Goal: Check status

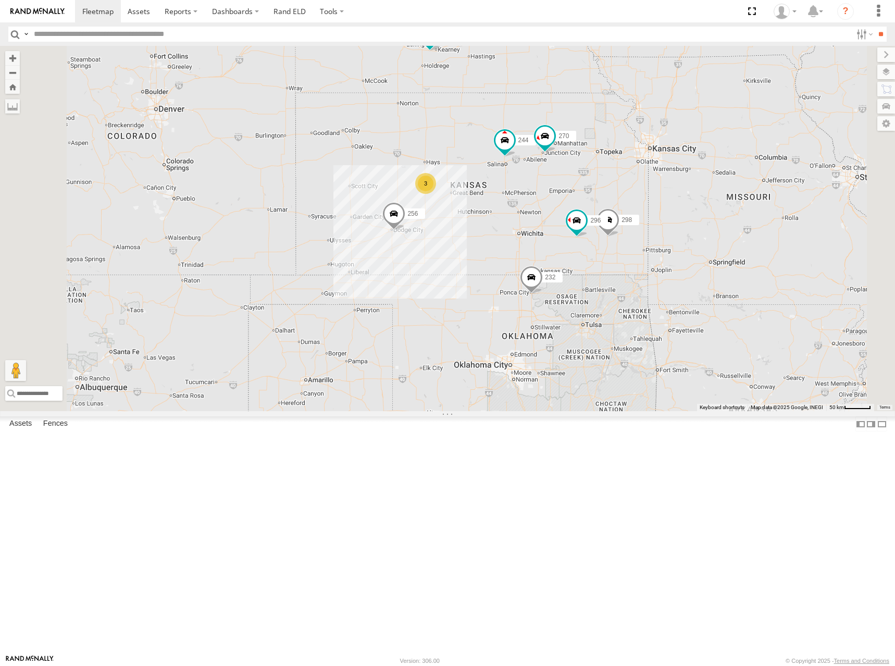
click at [656, 301] on div "244 246 298 270 256 232 296 264 266 260 3" at bounding box center [447, 228] width 895 height 365
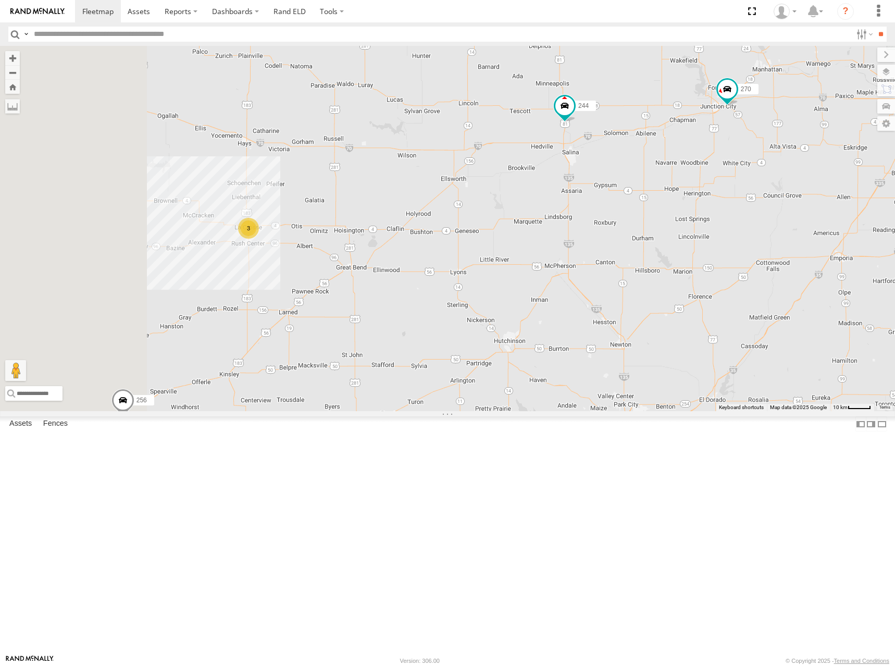
drag, startPoint x: 491, startPoint y: 331, endPoint x: 633, endPoint y: 293, distance: 147.2
click at [633, 293] on div "244 246 298 270 256 232 296 264 266 260 3" at bounding box center [447, 228] width 895 height 365
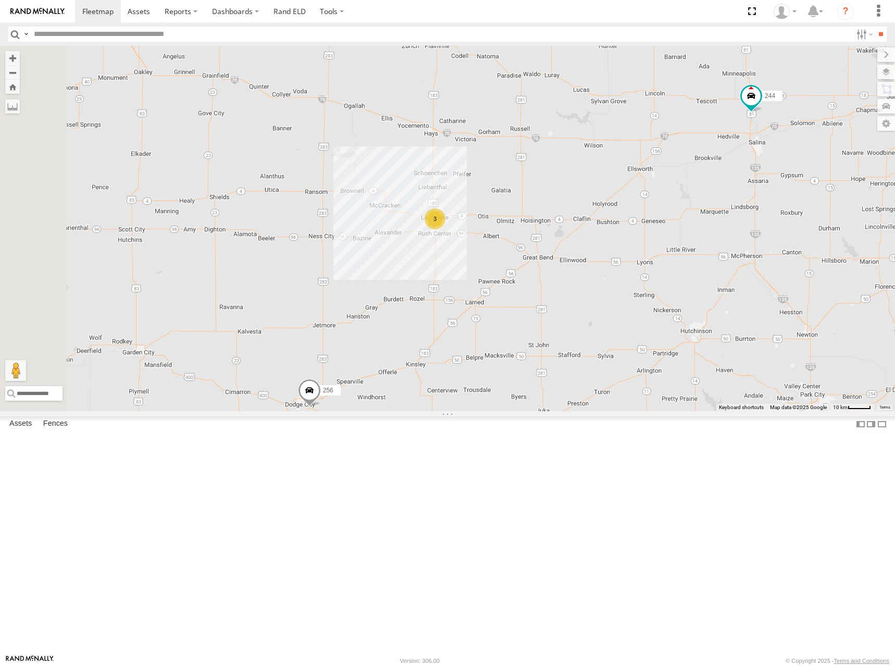
drag, startPoint x: 315, startPoint y: 329, endPoint x: 462, endPoint y: 353, distance: 148.9
click at [451, 327] on div "244 246 298 270 256 232 296 264 266 260 3" at bounding box center [447, 228] width 895 height 365
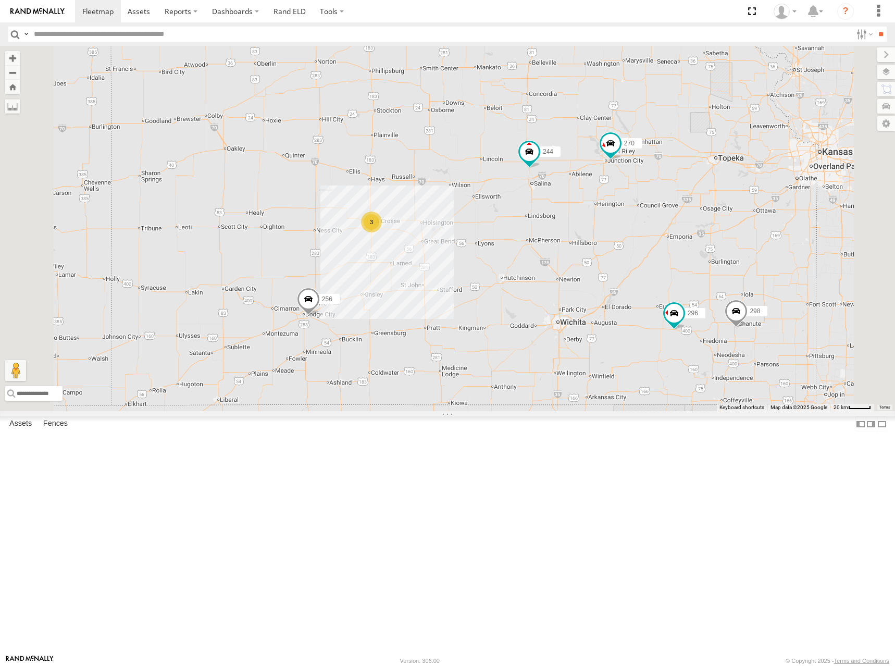
click at [535, 285] on div "244 246 298 270 256 232 296 264 266 260 3" at bounding box center [447, 228] width 895 height 365
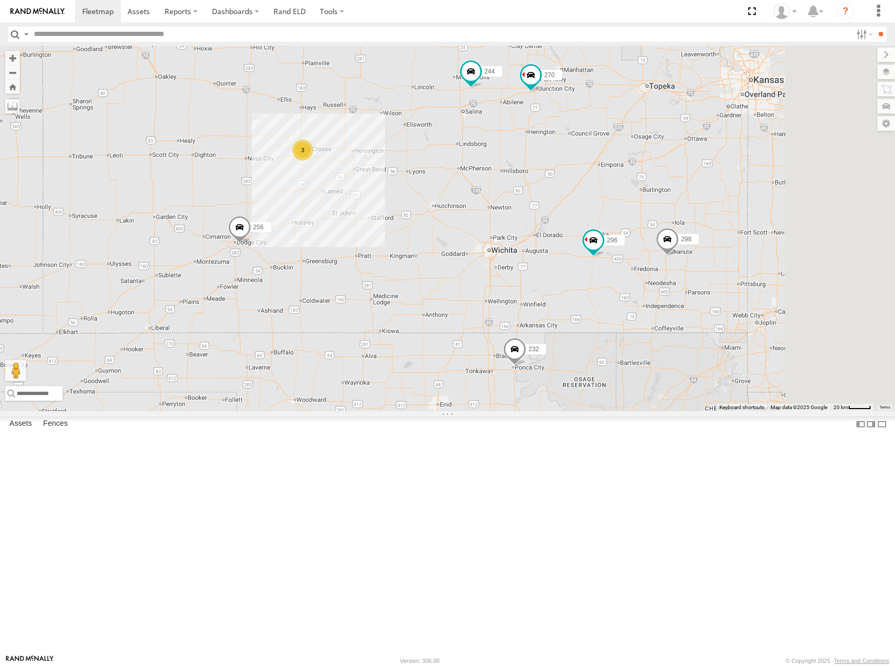
drag, startPoint x: 586, startPoint y: 242, endPoint x: 519, endPoint y: 171, distance: 96.6
click at [519, 171] on div "244 246 298 270 256 232 296 264 260 3" at bounding box center [447, 228] width 895 height 365
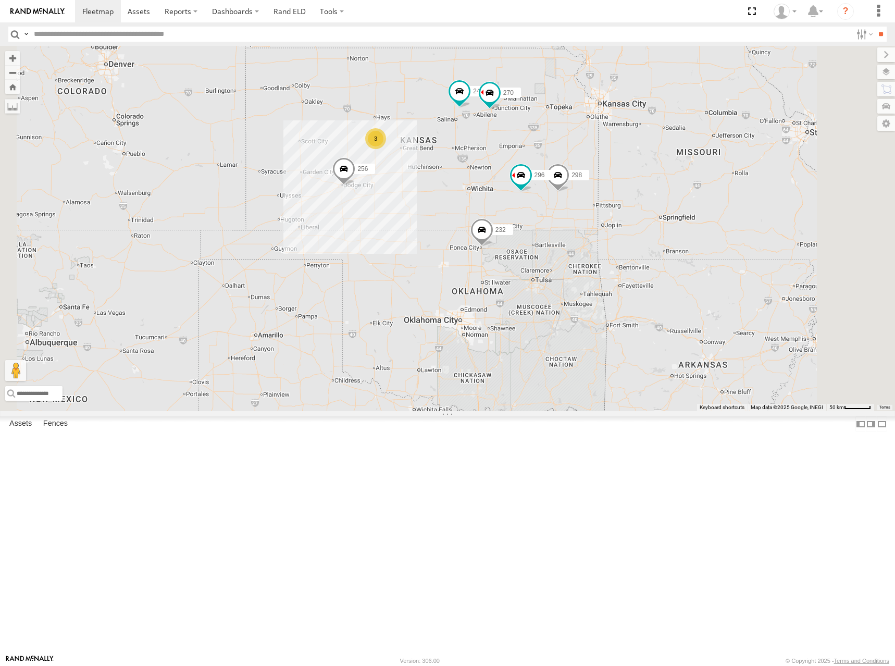
drag, startPoint x: 599, startPoint y: 254, endPoint x: 606, endPoint y: 252, distance: 7.6
click at [606, 252] on div "244 246 298 270 256 232 296 264 260 3" at bounding box center [447, 228] width 895 height 365
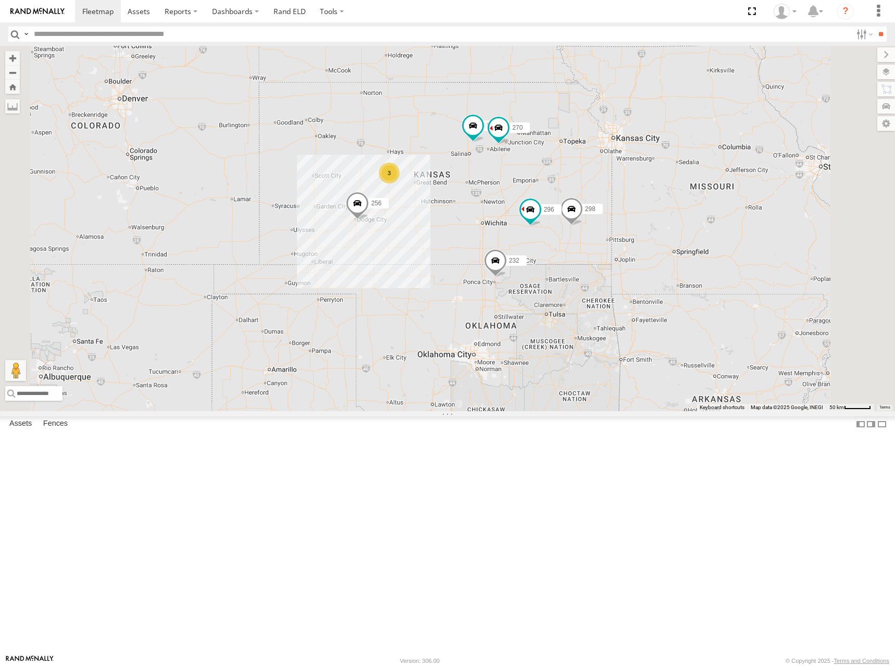
drag, startPoint x: 459, startPoint y: 164, endPoint x: 473, endPoint y: 202, distance: 40.9
click at [473, 202] on div "244 246 298 270 256 232 296 264 260 3" at bounding box center [447, 228] width 895 height 365
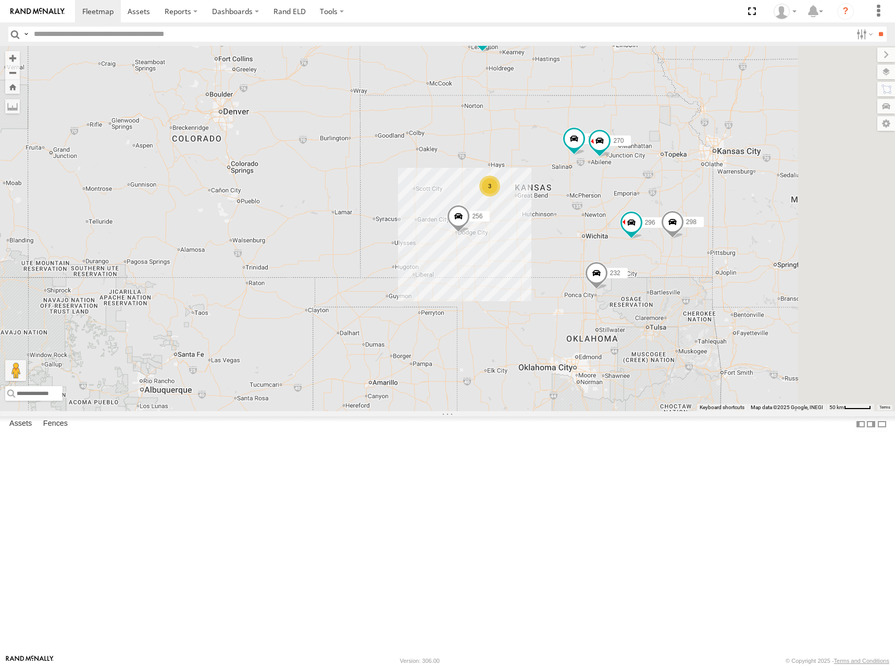
drag, startPoint x: 747, startPoint y: 215, endPoint x: 653, endPoint y: 217, distance: 93.8
click at [653, 217] on div "244 246 270 256 232 296 264 260 298 3" at bounding box center [447, 228] width 895 height 365
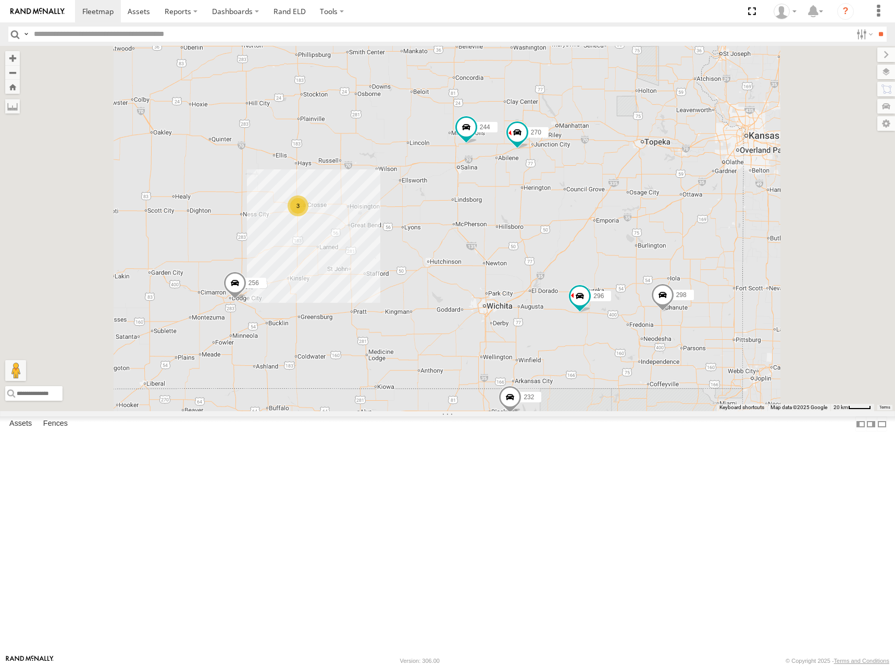
drag, startPoint x: 601, startPoint y: 322, endPoint x: 608, endPoint y: 319, distance: 8.4
click at [608, 319] on div "244 246 270 256 232 296 264 260 298 266 3" at bounding box center [447, 228] width 895 height 365
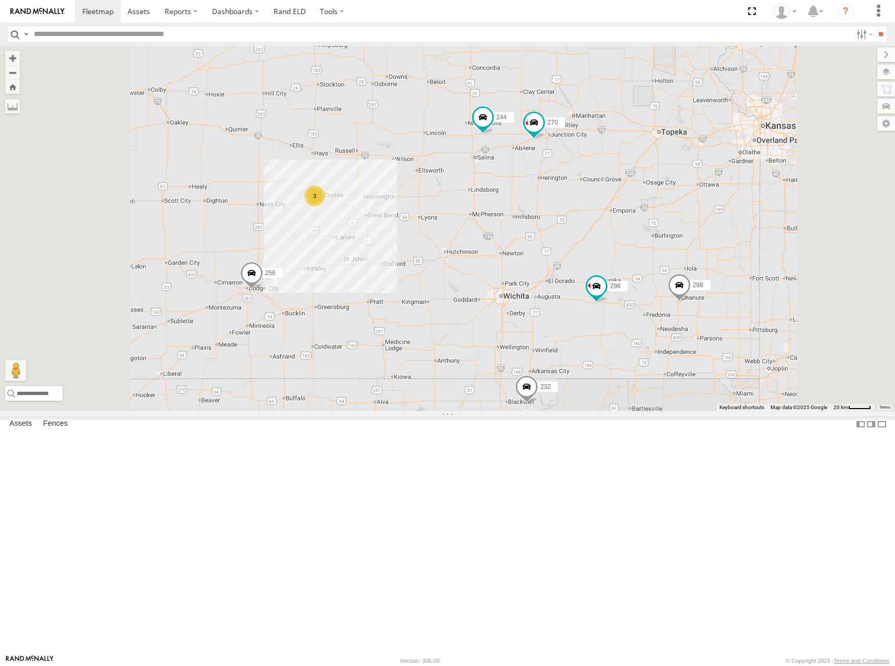
drag, startPoint x: 548, startPoint y: 327, endPoint x: 569, endPoint y: 314, distance: 24.7
click at [569, 314] on div "244 246 270 256 232 296 264 260 298 266 3" at bounding box center [447, 228] width 895 height 365
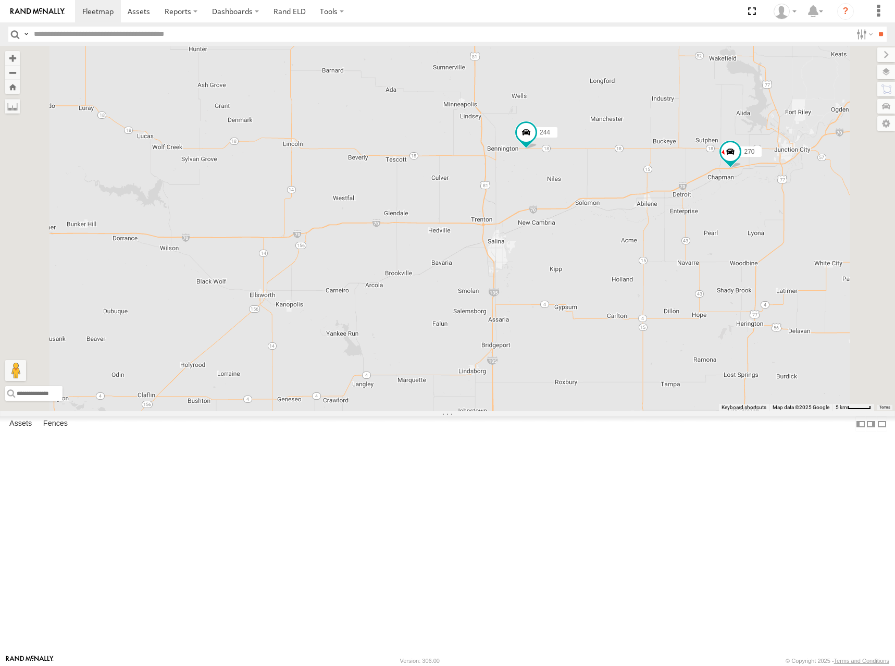
drag, startPoint x: 577, startPoint y: 330, endPoint x: 626, endPoint y: 327, distance: 49.6
click at [626, 327] on div "244 246 270 256 232 296 264 260 298 266" at bounding box center [447, 228] width 895 height 365
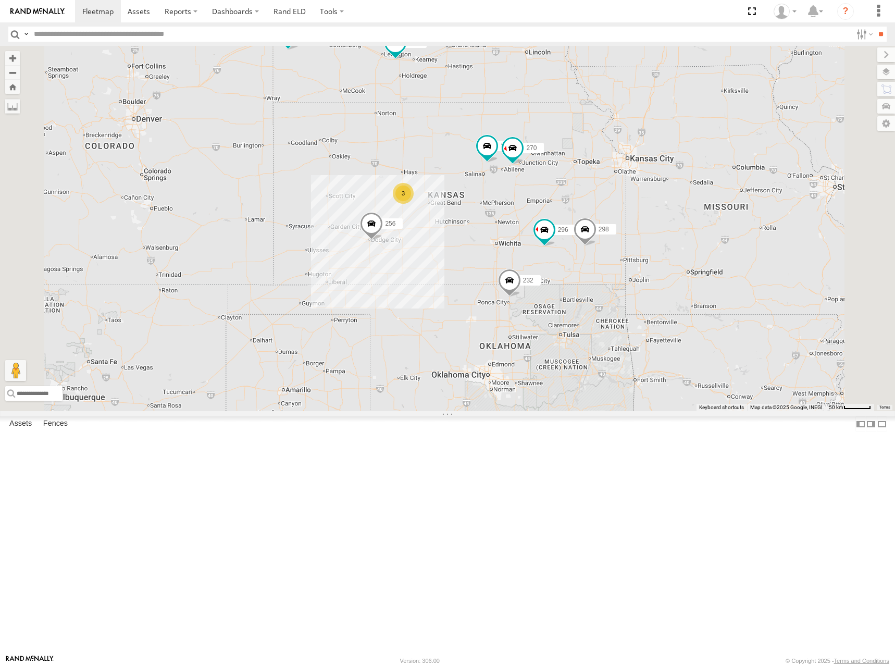
drag, startPoint x: 582, startPoint y: 265, endPoint x: 609, endPoint y: 262, distance: 26.8
click at [609, 262] on div "244 246 270 256 232 296 264 260 298 266 3" at bounding box center [447, 228] width 895 height 365
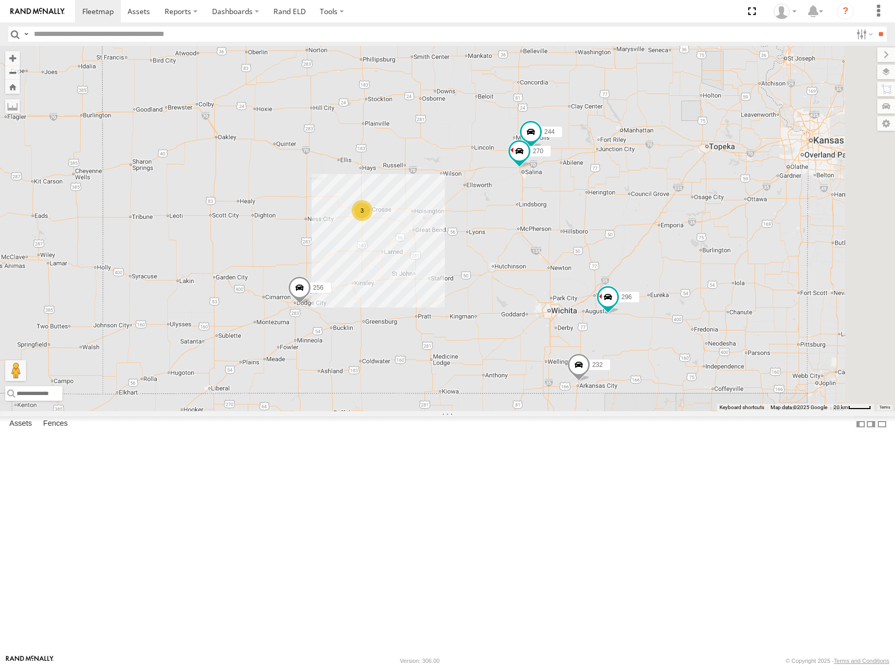
drag, startPoint x: 718, startPoint y: 222, endPoint x: 583, endPoint y: 320, distance: 166.8
click at [583, 320] on div "244 270 256 232 296 3" at bounding box center [447, 228] width 895 height 365
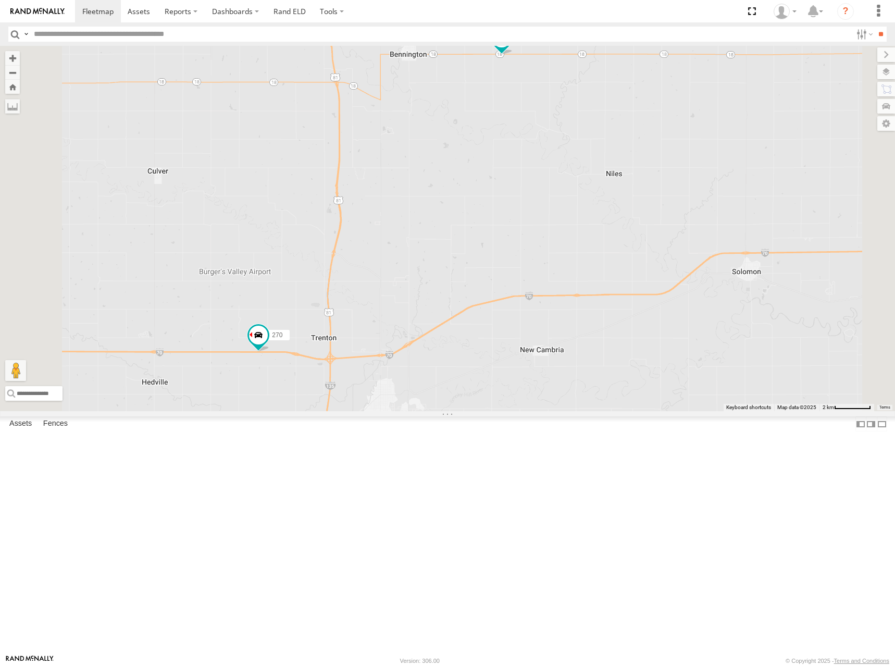
drag, startPoint x: 500, startPoint y: 163, endPoint x: 490, endPoint y: 248, distance: 86.5
click at [491, 243] on div "244 270 256 232 296 298 264 260" at bounding box center [447, 228] width 895 height 365
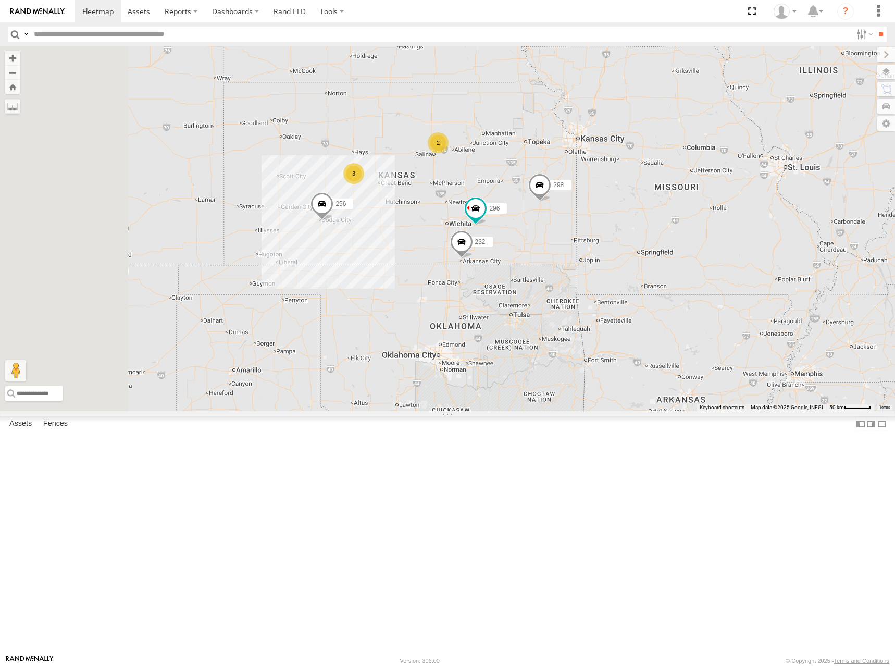
drag, startPoint x: 399, startPoint y: 225, endPoint x: 477, endPoint y: 230, distance: 78.8
click at [477, 230] on div "256 232 296 298 264 260 2 246 3 266" at bounding box center [447, 228] width 895 height 365
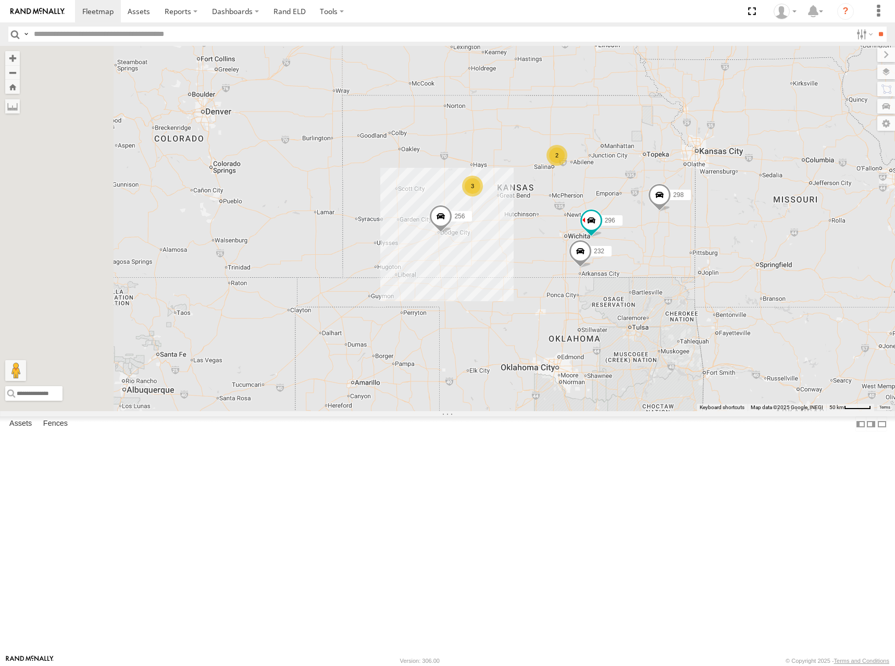
drag, startPoint x: 592, startPoint y: 220, endPoint x: 712, endPoint y: 232, distance: 120.5
click at [712, 232] on div "246 298 256 232 296 264 266 260 2 3" at bounding box center [447, 228] width 895 height 365
drag, startPoint x: 720, startPoint y: 155, endPoint x: 710, endPoint y: 161, distance: 11.7
click at [710, 161] on div "246 298 256 232 296 264 266 260 2 3" at bounding box center [447, 228] width 895 height 365
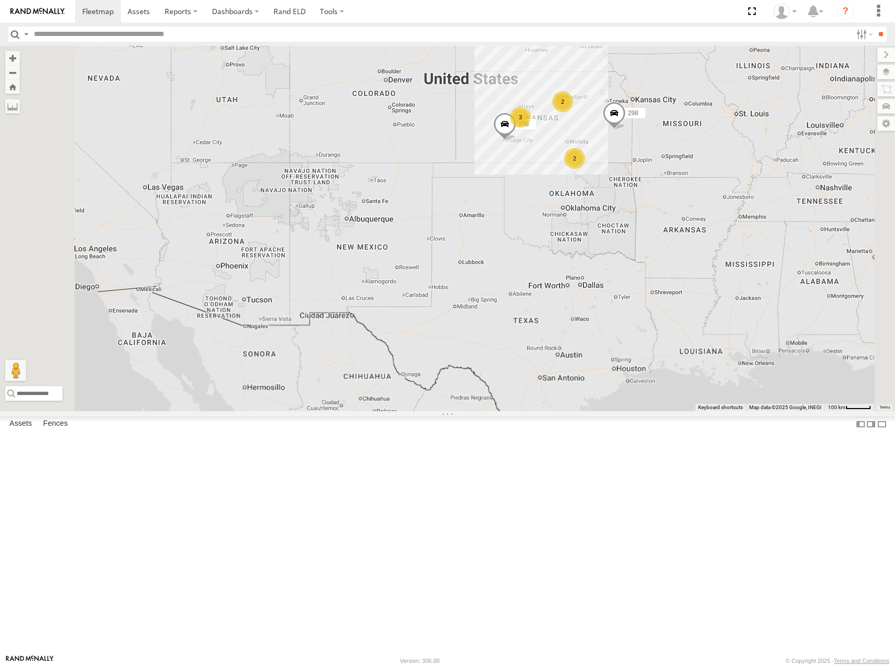
drag, startPoint x: 720, startPoint y: 149, endPoint x: 707, endPoint y: 171, distance: 25.5
click at [707, 171] on div "246 298 256 264 266 260 2 2 3" at bounding box center [447, 228] width 895 height 365
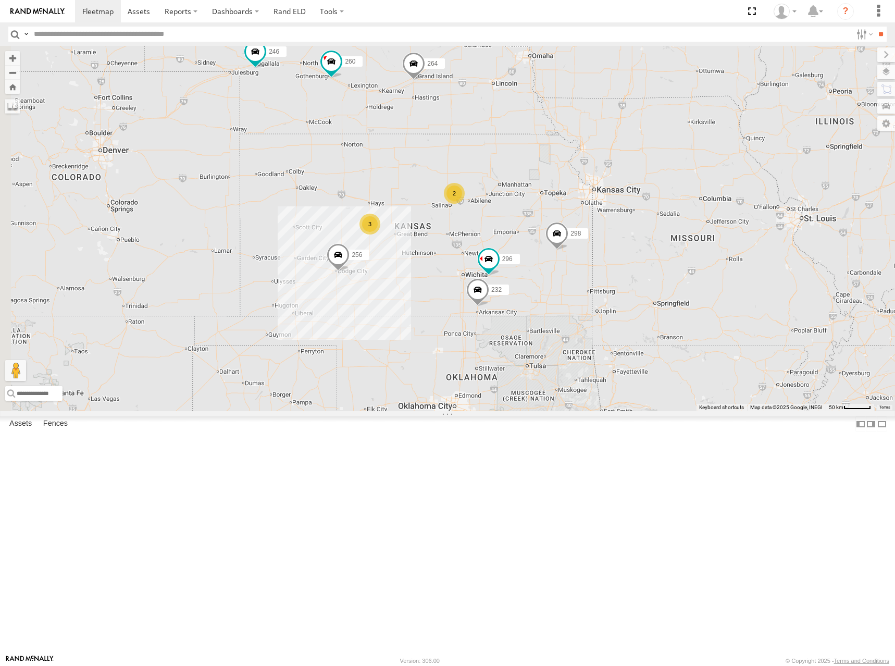
drag, startPoint x: 638, startPoint y: 219, endPoint x: 719, endPoint y: 162, distance: 99.6
click at [719, 162] on div "246 298 256 264 266 260 232 296 2 3" at bounding box center [447, 228] width 895 height 365
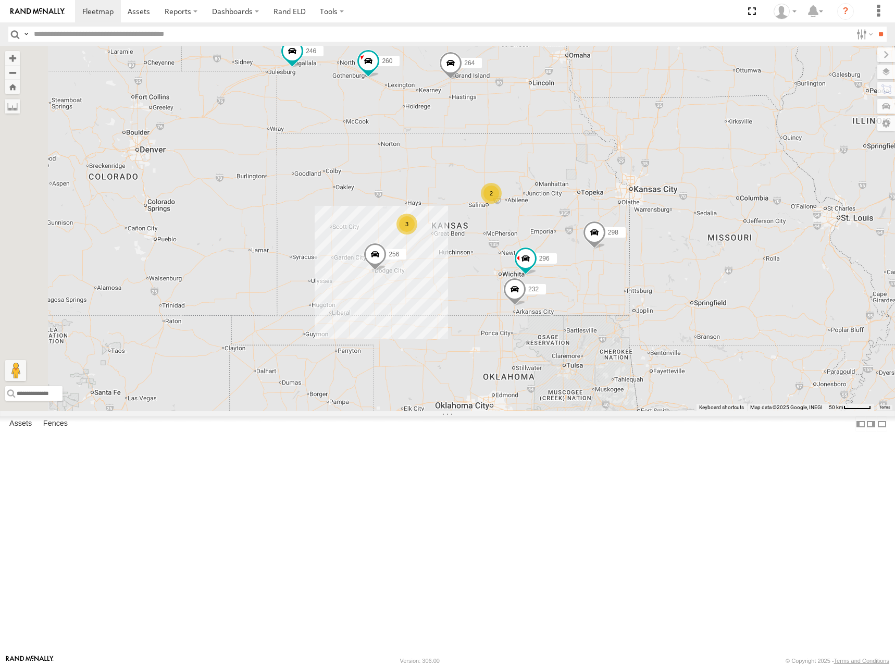
drag, startPoint x: 635, startPoint y: 235, endPoint x: 674, endPoint y: 235, distance: 39.1
click at [674, 235] on div "246 298 256 264 266 260 232 296 2 3" at bounding box center [447, 228] width 895 height 365
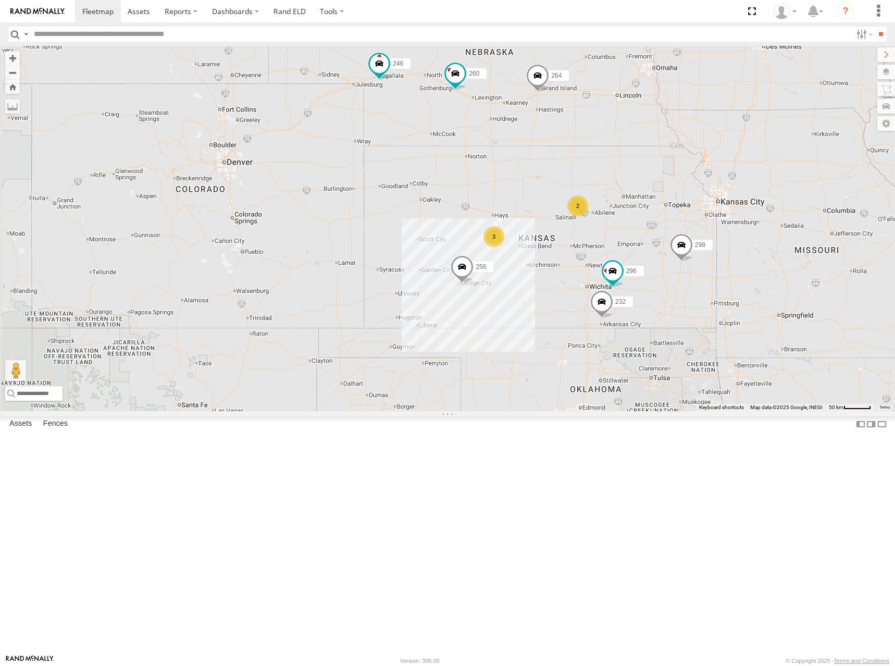
drag, startPoint x: 609, startPoint y: 239, endPoint x: 684, endPoint y: 251, distance: 76.0
click at [684, 251] on div "246 298 256 264 266 260 232 296 2 3" at bounding box center [447, 228] width 895 height 365
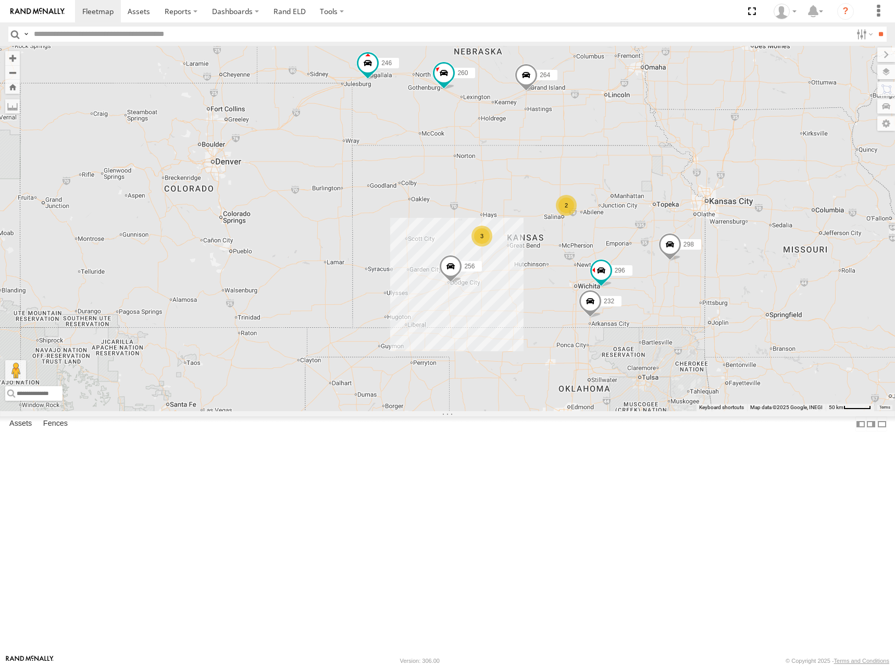
drag, startPoint x: 736, startPoint y: 241, endPoint x: 723, endPoint y: 241, distance: 12.5
click at [723, 241] on div "246 298 256 264 266 260 232 296 2 3" at bounding box center [447, 228] width 895 height 365
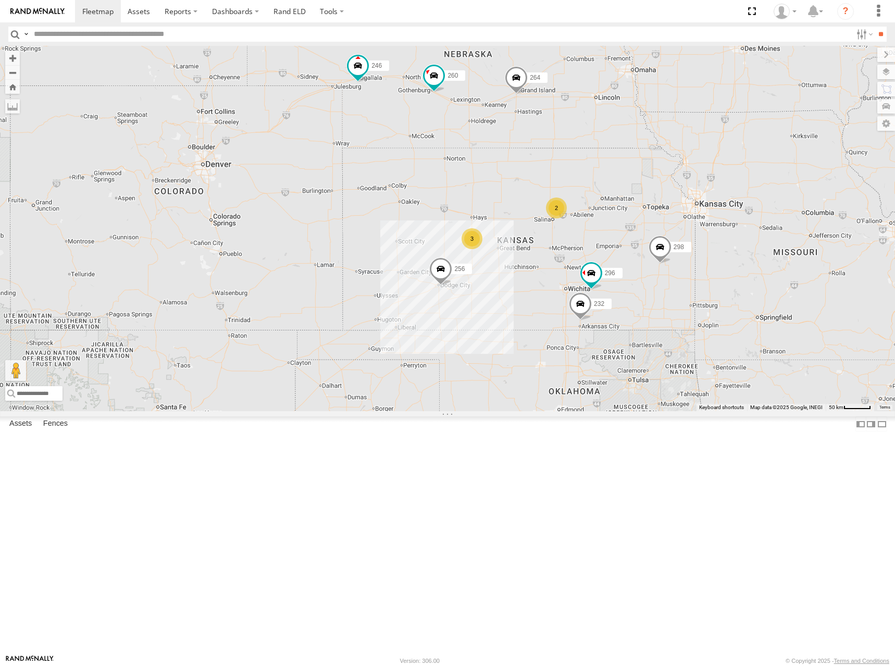
click at [691, 247] on div "246 298 256 264 266 260 232 296 2 3" at bounding box center [447, 228] width 895 height 365
click at [734, 244] on div "246 298 256 264 266 260 232 296 2 3" at bounding box center [447, 228] width 895 height 365
drag, startPoint x: 749, startPoint y: 232, endPoint x: 745, endPoint y: 238, distance: 6.1
click at [745, 238] on div "246 298 256 264 266 260 232 296 2 3" at bounding box center [447, 228] width 895 height 365
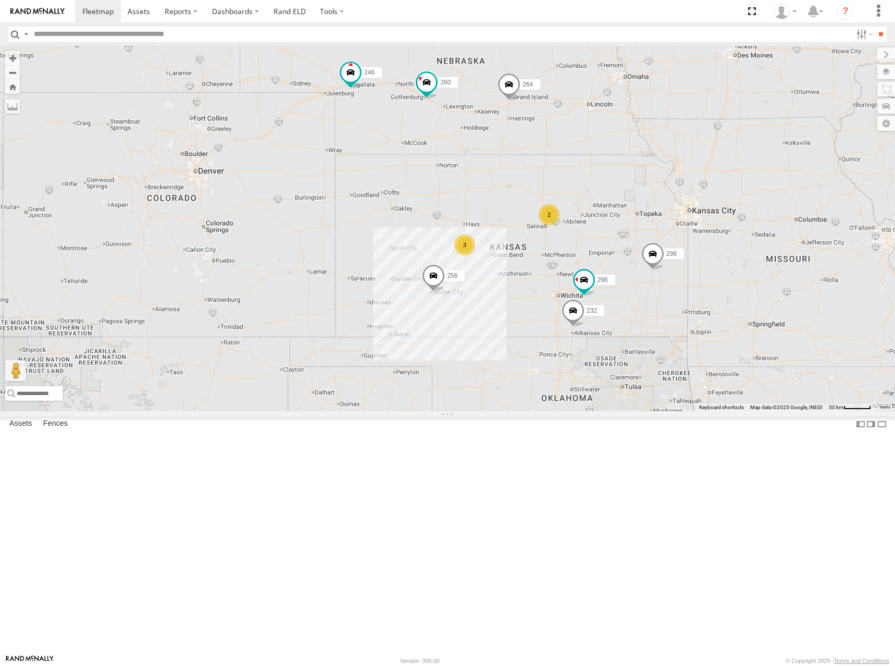
click at [740, 215] on div "246 298 256 264 266 260 232 296 2 3" at bounding box center [447, 228] width 895 height 365
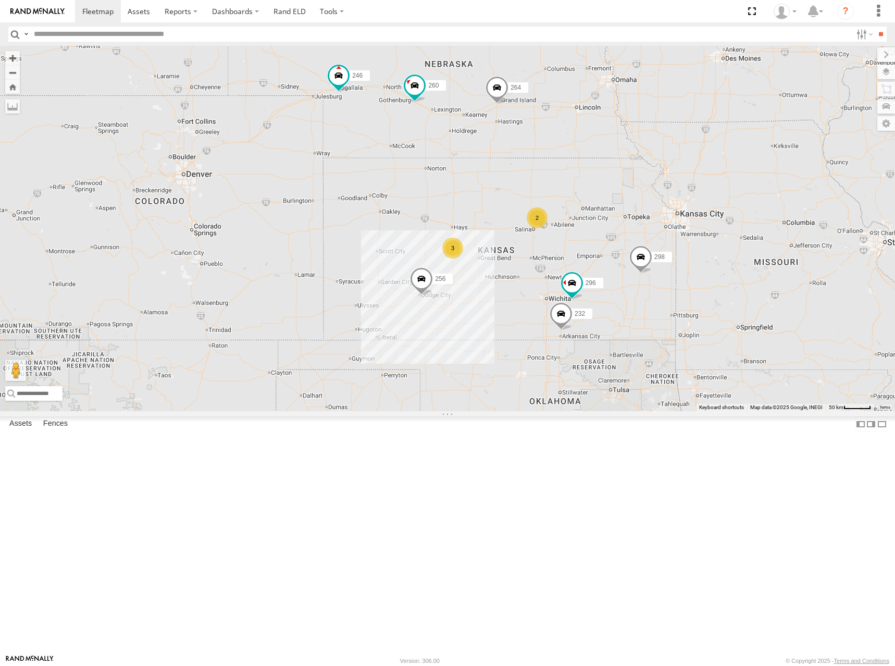
drag, startPoint x: 716, startPoint y: 252, endPoint x: 702, endPoint y: 253, distance: 13.6
click at [702, 253] on div "246 298 256 264 266 260 232 296 2 3" at bounding box center [447, 228] width 895 height 365
click at [703, 258] on div "246 298 256 264 266 260 232 296 2 3" at bounding box center [447, 228] width 895 height 365
drag, startPoint x: 693, startPoint y: 251, endPoint x: 691, endPoint y: 245, distance: 6.6
click at [691, 245] on div "246 298 256 264 266 260 232 296 2 3" at bounding box center [447, 228] width 895 height 365
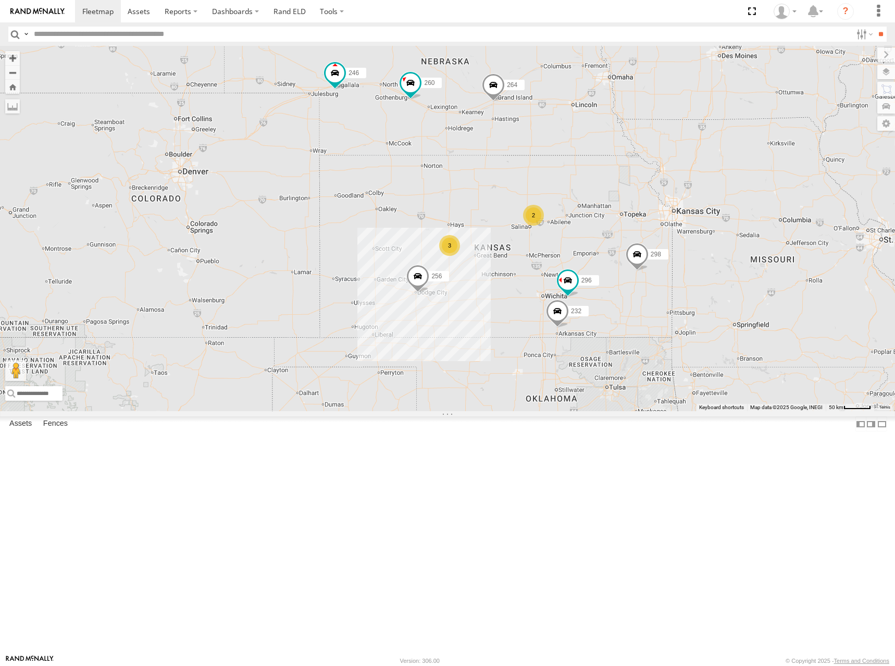
click at [665, 224] on div "246 298 256 264 266 260 232 296 2 3" at bounding box center [447, 228] width 895 height 365
click at [690, 244] on div "246 298 256 264 266 260 232 296 2 3" at bounding box center [447, 228] width 895 height 365
click at [668, 269] on div "246 298 256 264 266 260 232 296 2 3" at bounding box center [447, 228] width 895 height 365
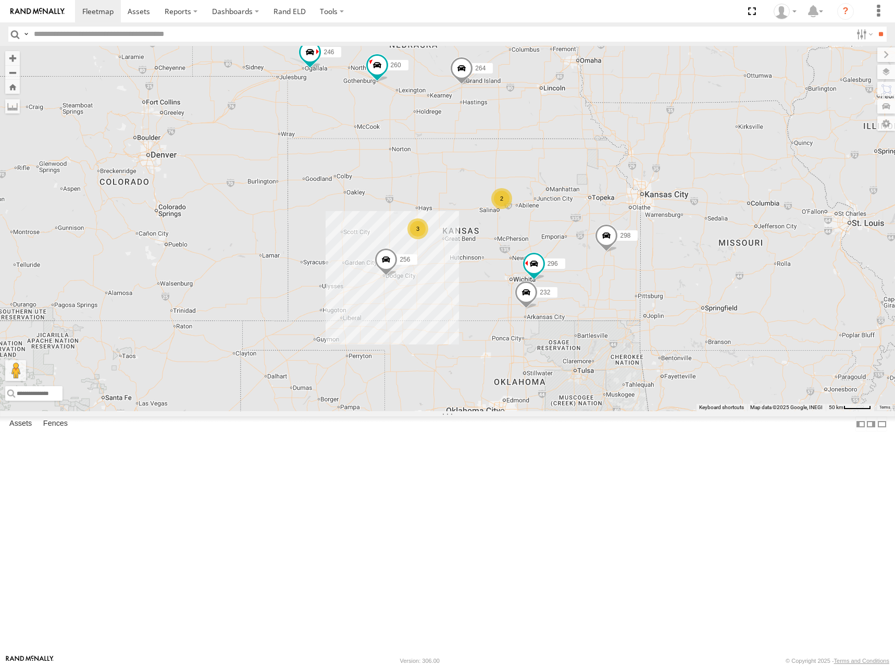
drag, startPoint x: 668, startPoint y: 220, endPoint x: 657, endPoint y: 215, distance: 11.9
click at [657, 215] on div "246 298 256 232 296 264 266 260 2 3" at bounding box center [447, 228] width 895 height 365
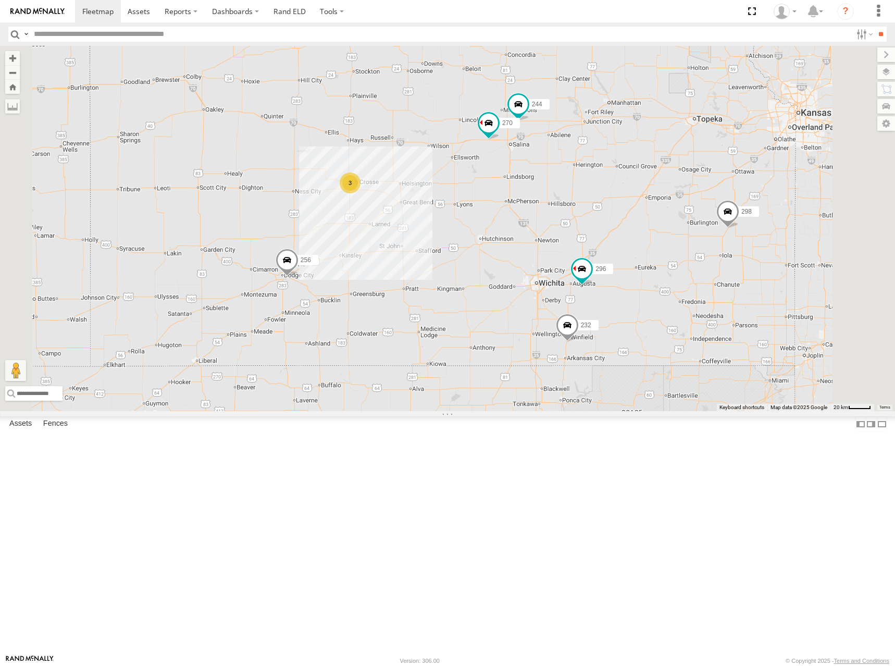
drag, startPoint x: 595, startPoint y: 316, endPoint x: 597, endPoint y: 300, distance: 16.3
click at [597, 300] on div "246 298 256 232 296 264 266 260 244 270 3" at bounding box center [447, 228] width 895 height 365
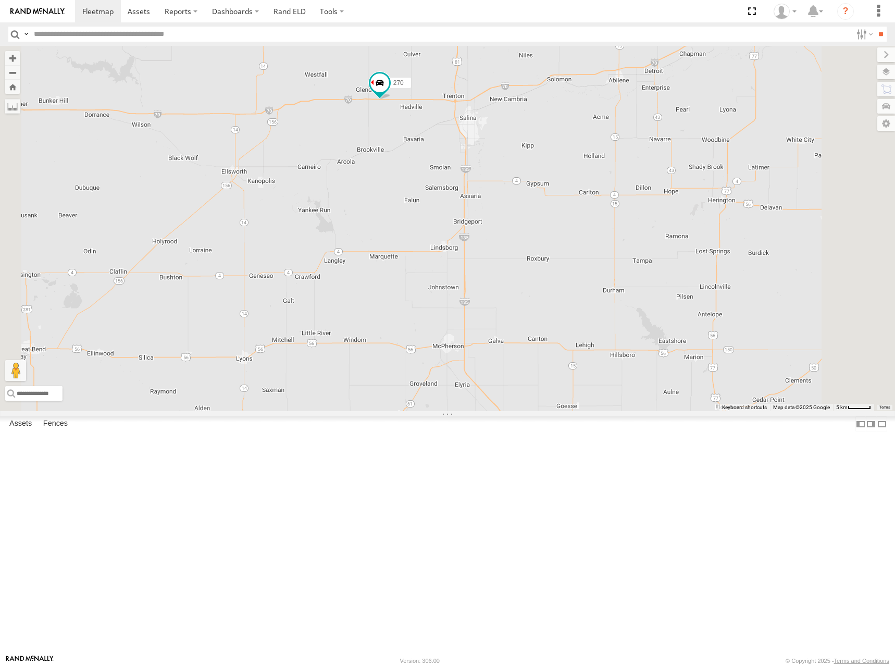
drag, startPoint x: 638, startPoint y: 219, endPoint x: 638, endPoint y: 225, distance: 6.3
click at [638, 225] on div "246 298 256 232 296 264 266 260 244 270" at bounding box center [447, 228] width 895 height 365
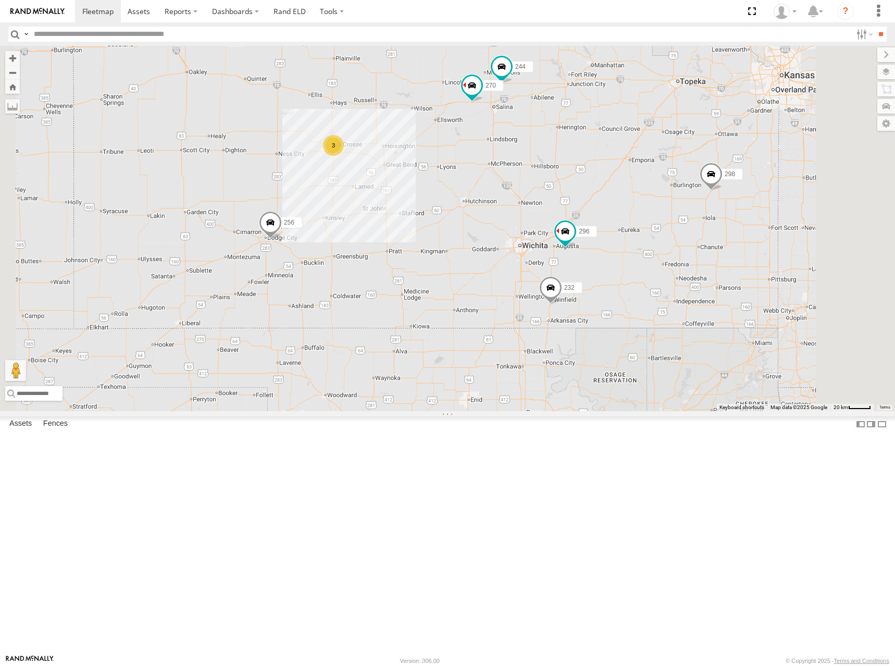
drag, startPoint x: 661, startPoint y: 295, endPoint x: 654, endPoint y: 294, distance: 6.3
click at [654, 294] on div "246 298 256 232 296 264 266 260 244 270 3" at bounding box center [447, 228] width 895 height 365
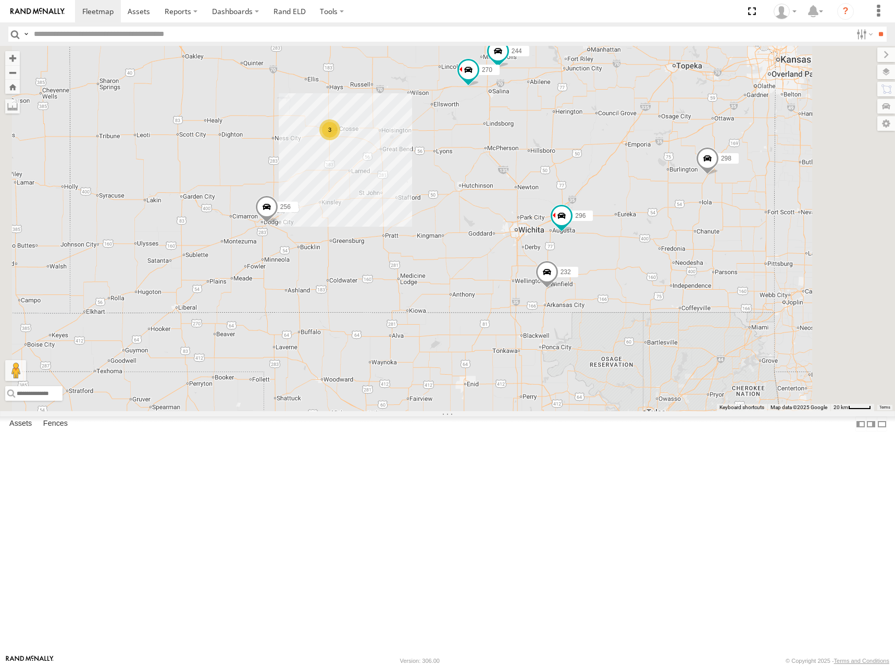
click at [654, 276] on div "246 298 256 232 296 264 266 260 244 270 3" at bounding box center [447, 228] width 895 height 365
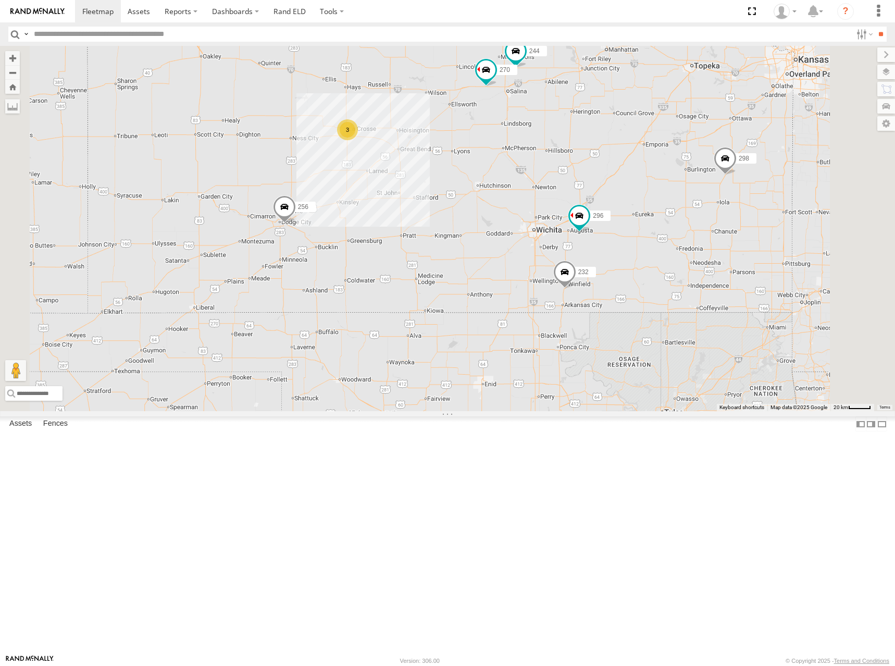
drag, startPoint x: 704, startPoint y: 275, endPoint x: 723, endPoint y: 275, distance: 18.8
click at [723, 275] on div "246 298 256 232 296 264 266 260 244 270 3" at bounding box center [447, 228] width 895 height 365
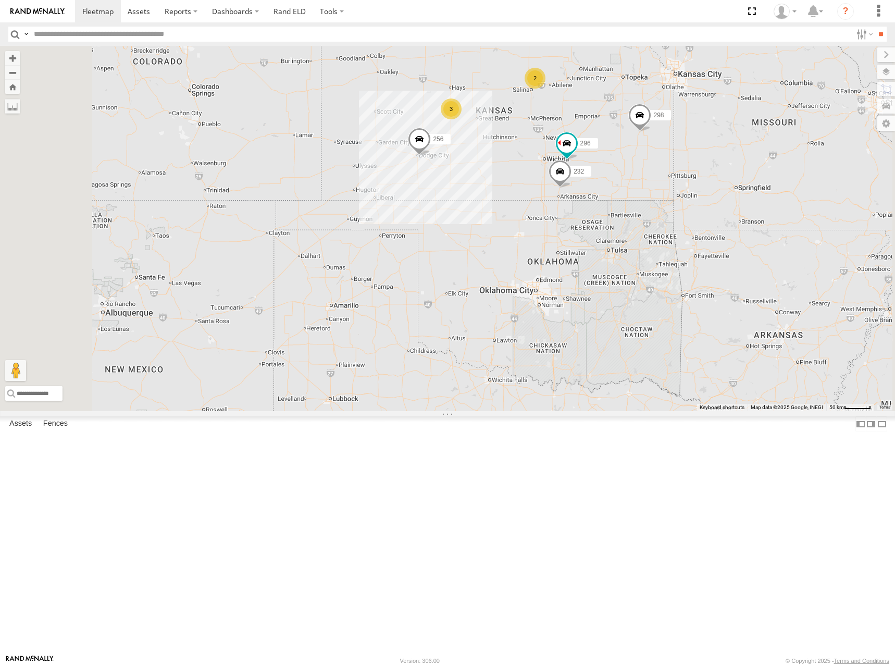
drag, startPoint x: 752, startPoint y: 154, endPoint x: 747, endPoint y: 164, distance: 10.5
click at [747, 164] on div "246 298 256 232 296 264 266 260 2 3" at bounding box center [447, 228] width 895 height 365
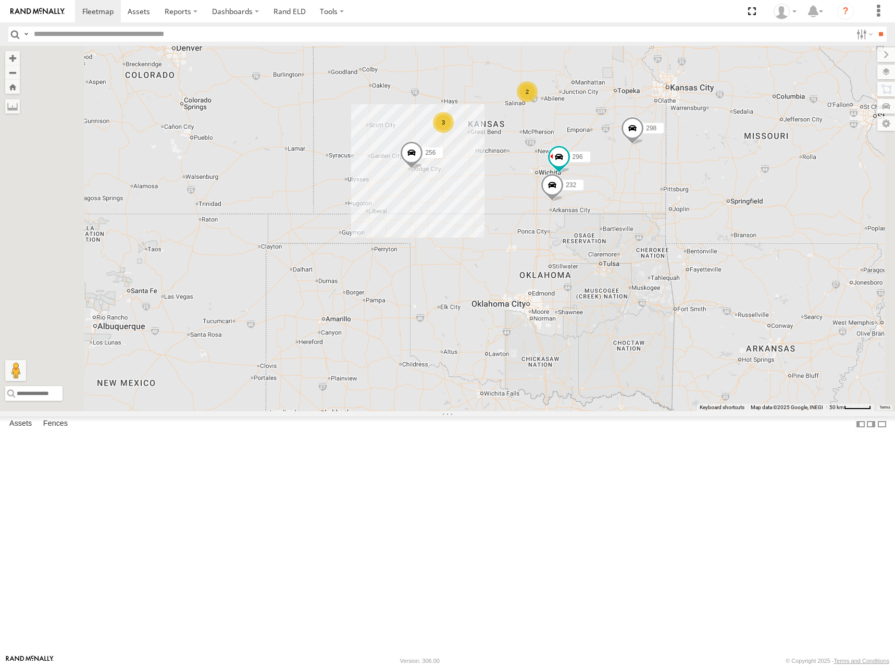
drag, startPoint x: 637, startPoint y: 180, endPoint x: 628, endPoint y: 193, distance: 15.3
click at [628, 193] on div "246 298 256 232 296 264 266 260 2 3" at bounding box center [447, 228] width 895 height 365
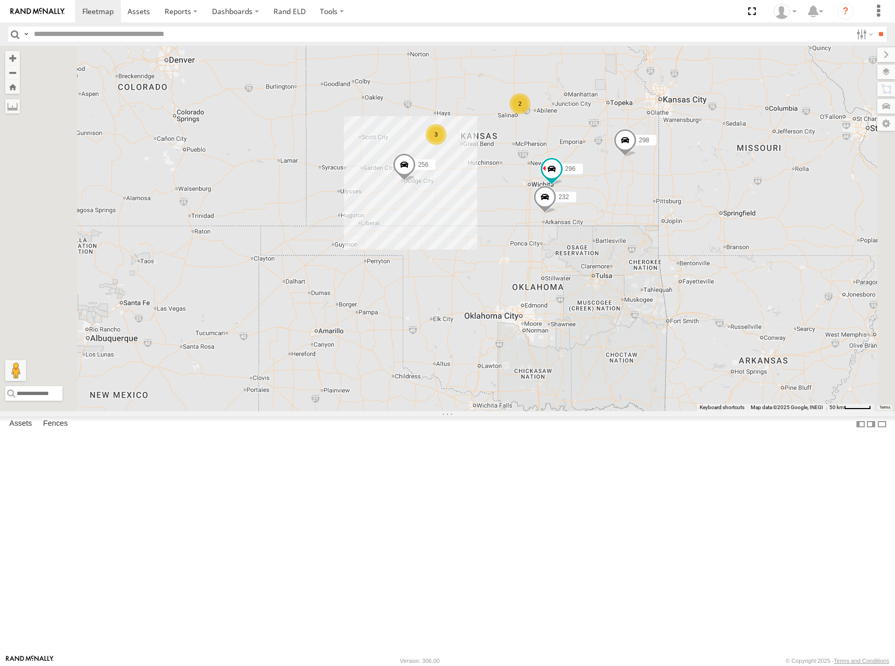
click at [687, 188] on div "246 298 256 232 296 264 266 260 2 3" at bounding box center [447, 228] width 895 height 365
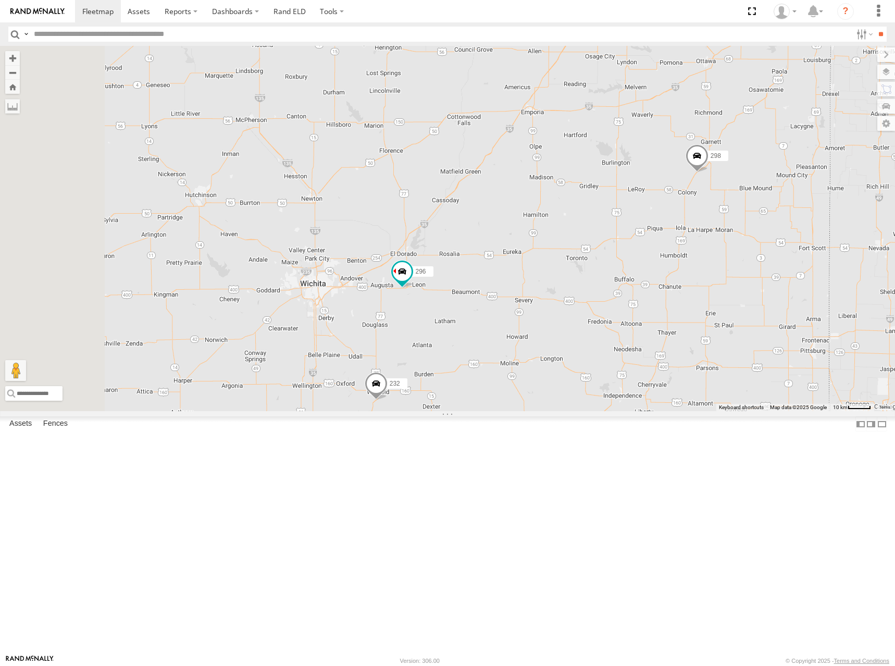
drag, startPoint x: 673, startPoint y: 283, endPoint x: 761, endPoint y: 230, distance: 103.1
click at [761, 230] on div "246 298 256 232 296 264 266 260 244 270" at bounding box center [447, 228] width 895 height 365
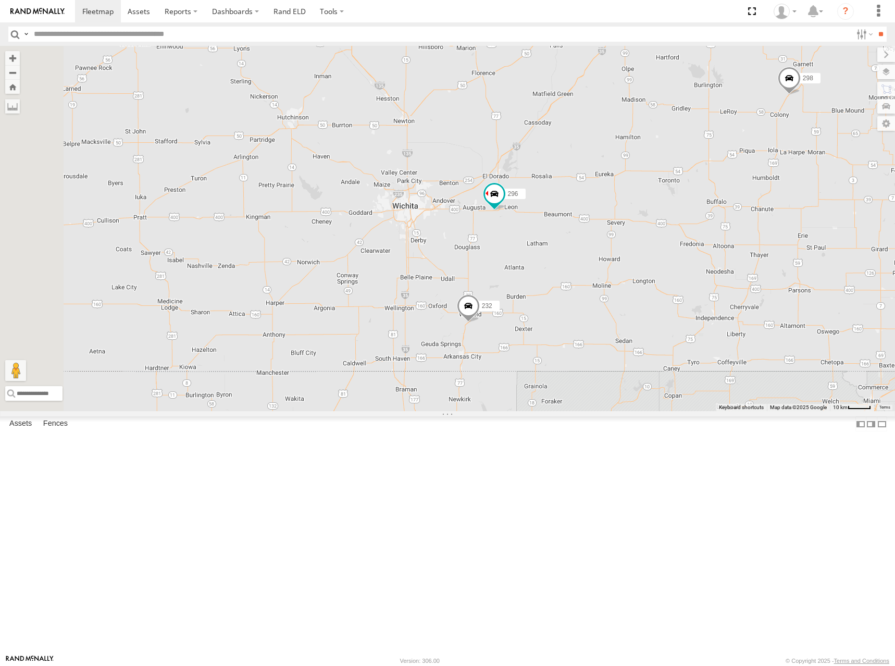
drag, startPoint x: 608, startPoint y: 334, endPoint x: 706, endPoint y: 253, distance: 127.6
click at [706, 253] on div "246 298 256 232 296 264 266 260 244 270" at bounding box center [447, 228] width 895 height 365
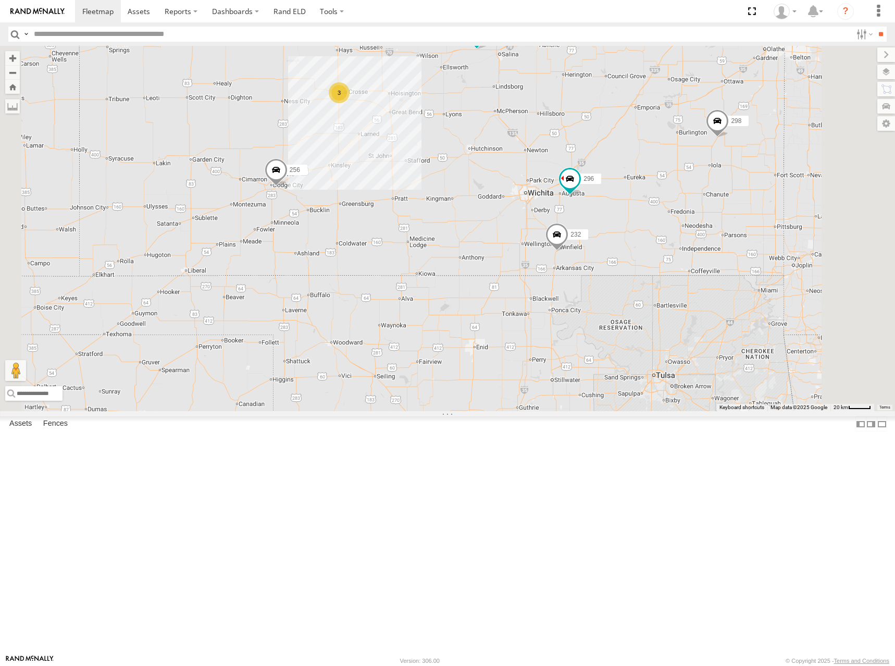
drag, startPoint x: 672, startPoint y: 207, endPoint x: 704, endPoint y: 237, distance: 43.1
click at [704, 237] on div "246 298 256 232 296 264 266 260 244 270 3" at bounding box center [447, 228] width 895 height 365
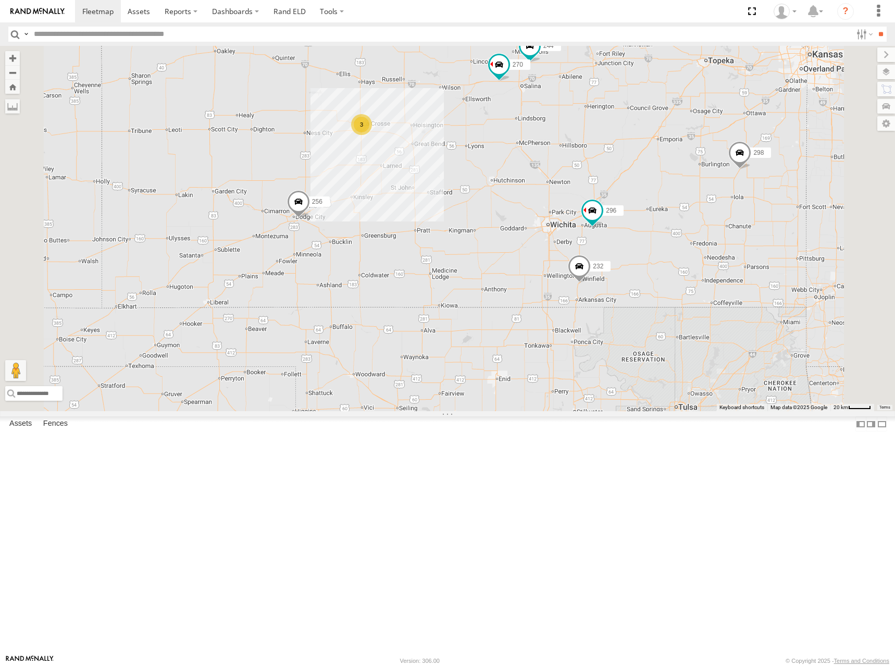
drag, startPoint x: 638, startPoint y: 212, endPoint x: 665, endPoint y: 254, distance: 49.7
click at [665, 254] on div "246 298 256 232 296 264 266 260 244 270 3" at bounding box center [447, 228] width 895 height 365
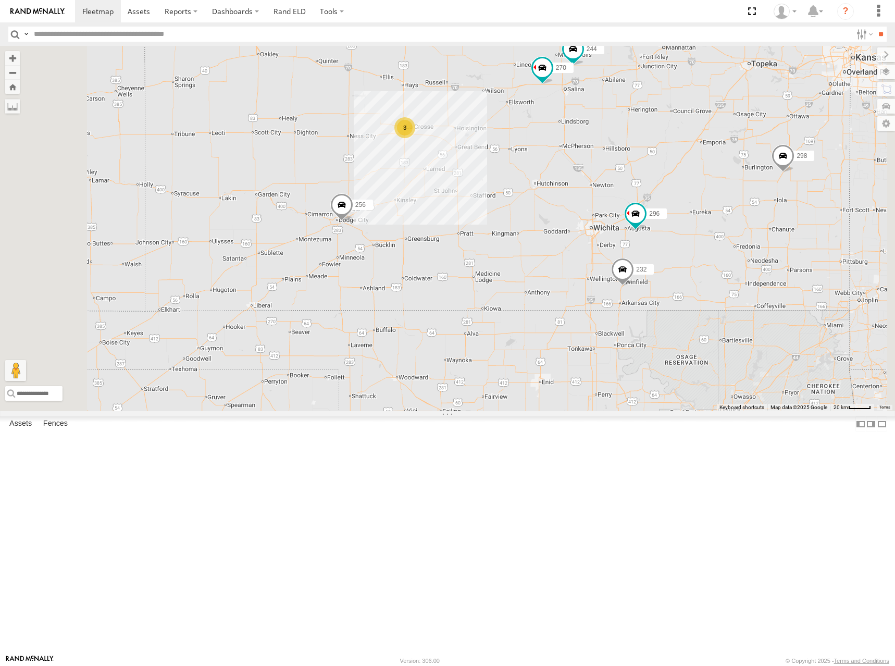
drag, startPoint x: 550, startPoint y: 299, endPoint x: 628, endPoint y: 291, distance: 78.1
click at [628, 291] on div "246 298 256 232 296 264 266 260 244 270 3" at bounding box center [447, 228] width 895 height 365
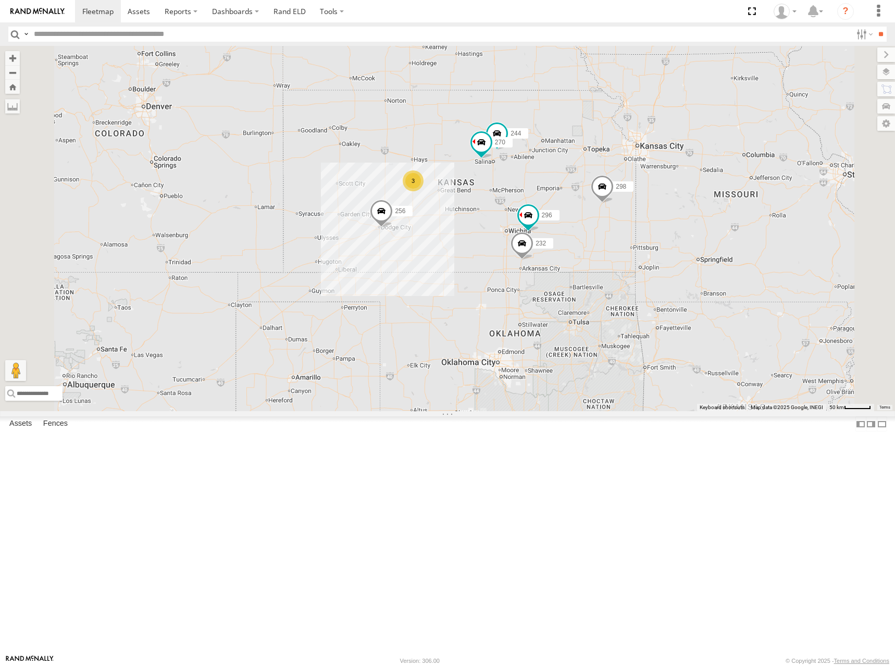
drag, startPoint x: 537, startPoint y: 193, endPoint x: 538, endPoint y: 226, distance: 32.8
click at [538, 226] on div "246 298 256 232 296 264 266 260 244 270 3" at bounding box center [447, 228] width 895 height 365
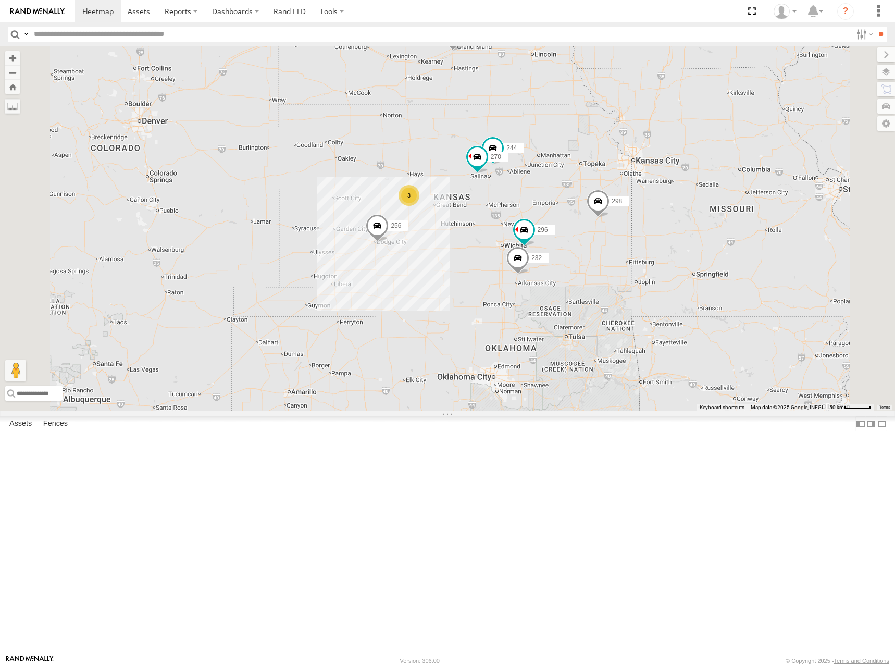
drag, startPoint x: 590, startPoint y: 221, endPoint x: 583, endPoint y: 235, distance: 15.9
click at [583, 235] on div "246 298 256 232 296 264 266 260 244 270 3" at bounding box center [447, 228] width 895 height 365
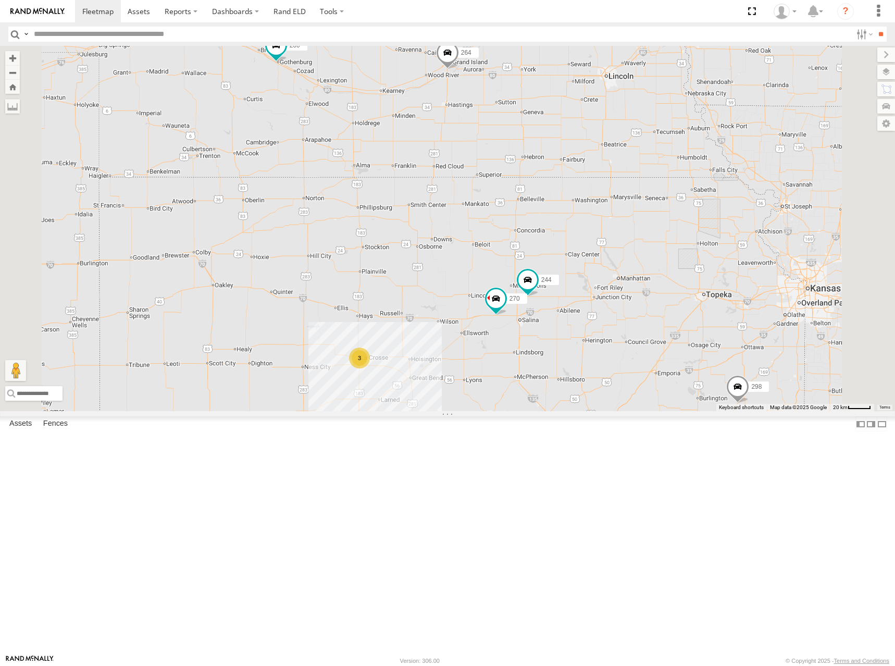
drag, startPoint x: 593, startPoint y: 227, endPoint x: 560, endPoint y: 227, distance: 33.9
click at [560, 227] on div "246 298 256 232 296 264 266 260 244 270 3" at bounding box center [447, 228] width 895 height 365
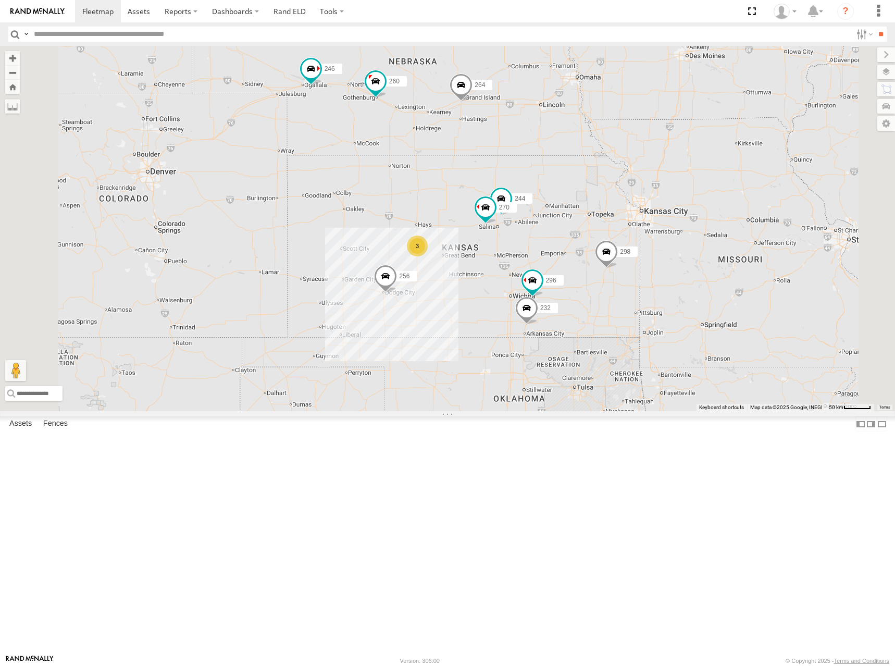
drag, startPoint x: 668, startPoint y: 219, endPoint x: 724, endPoint y: 239, distance: 58.8
click at [724, 239] on div "246 298 256 232 296 264 266 260 244 270 3" at bounding box center [447, 228] width 895 height 365
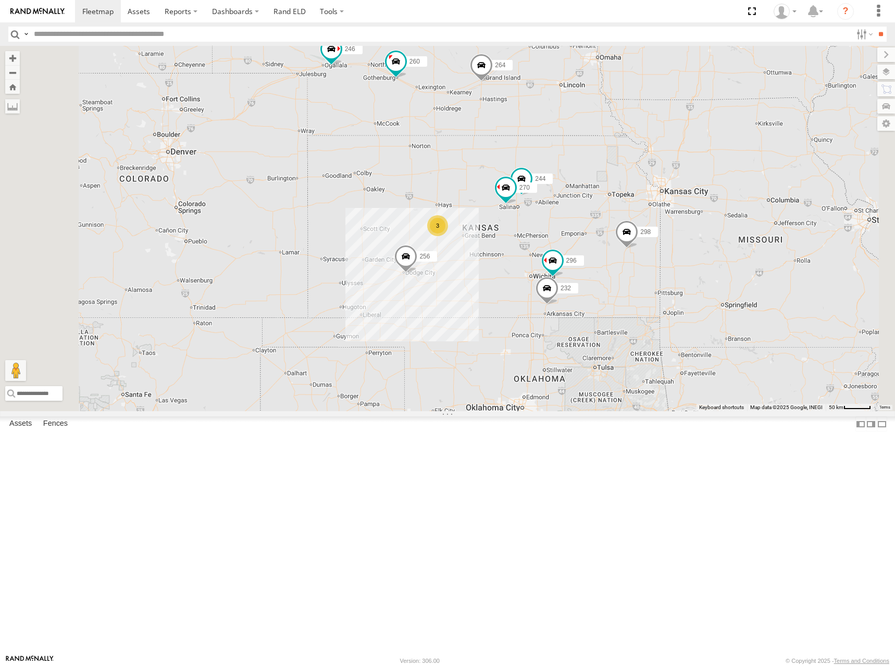
drag, startPoint x: 749, startPoint y: 184, endPoint x: 757, endPoint y: 145, distance: 39.8
click at [757, 145] on div "246 298 256 232 296 264 266 260 244 270 3" at bounding box center [447, 228] width 895 height 365
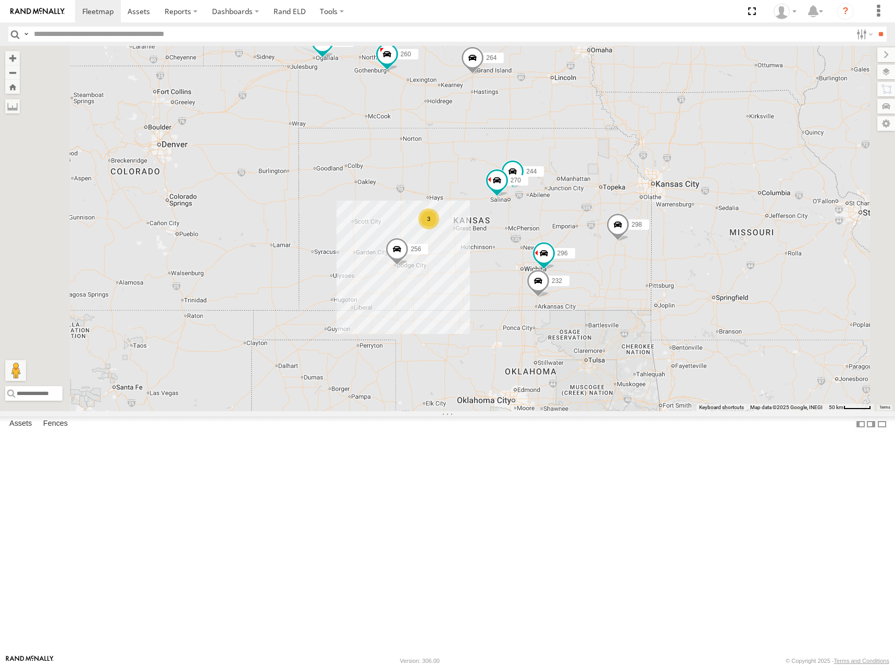
drag, startPoint x: 579, startPoint y: 225, endPoint x: 569, endPoint y: 218, distance: 12.4
click at [569, 218] on div "246 298 256 232 296 264 266 260 244 270 3" at bounding box center [447, 228] width 895 height 365
